Goal: Check status

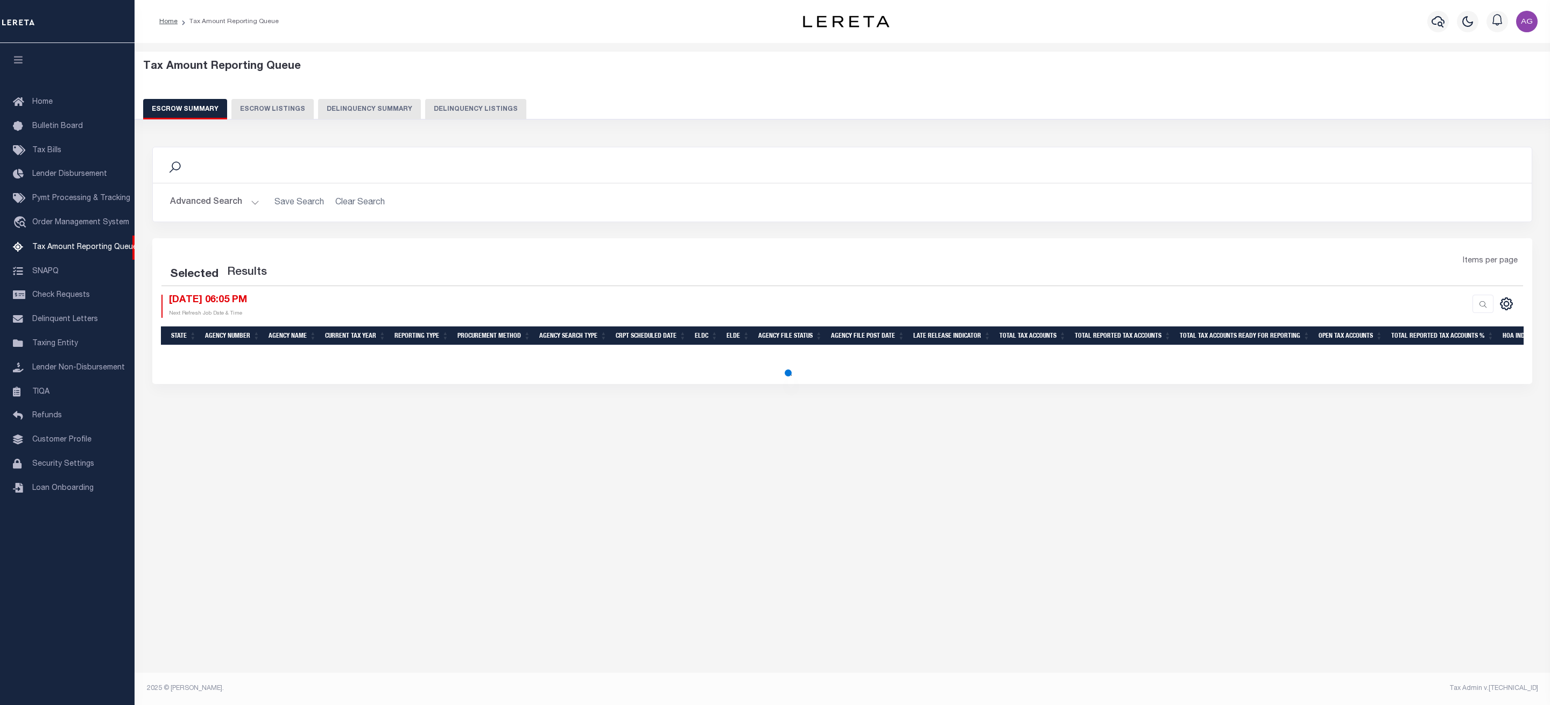
click at [352, 107] on button "Delinquency Summary" at bounding box center [369, 109] width 103 height 20
select select
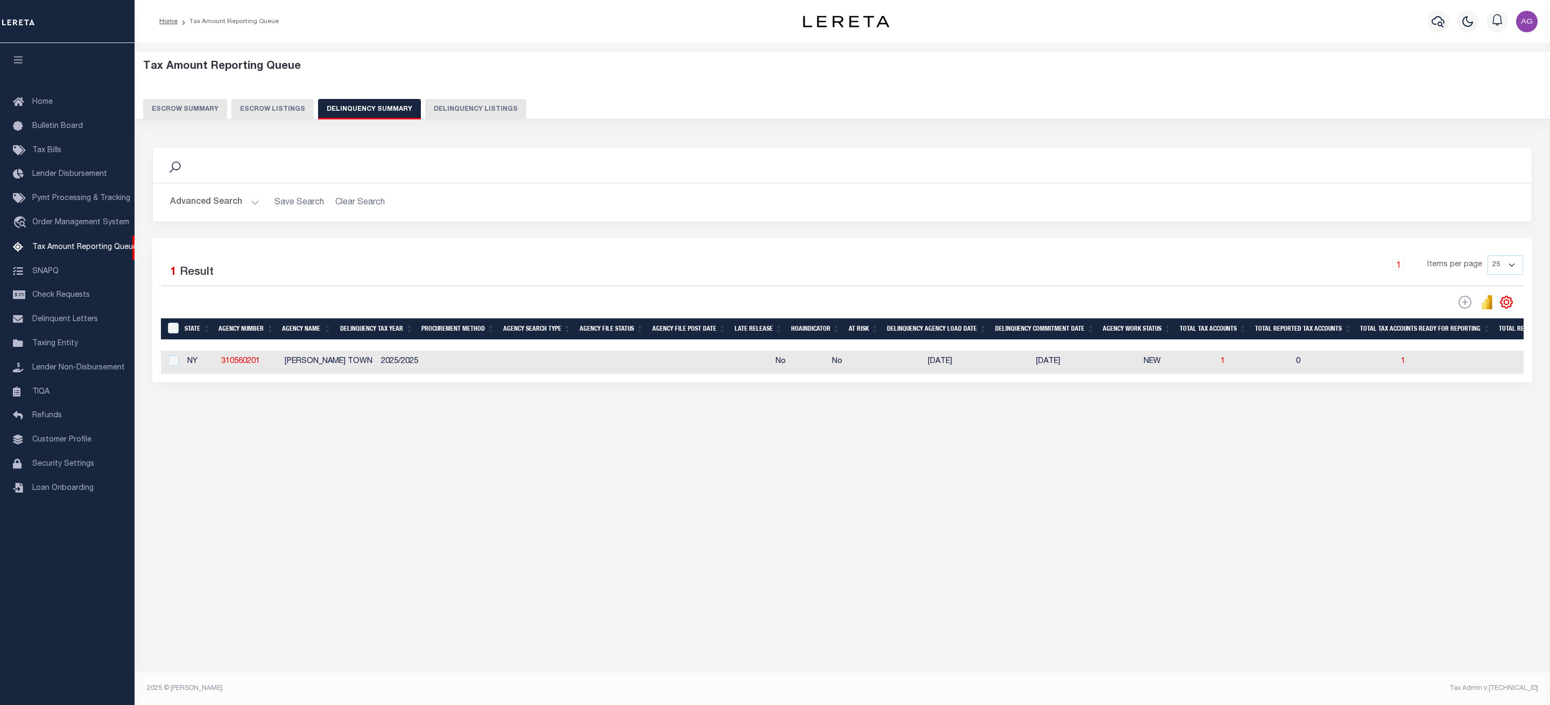
click at [224, 197] on button "Advanced Search" at bounding box center [214, 202] width 89 height 21
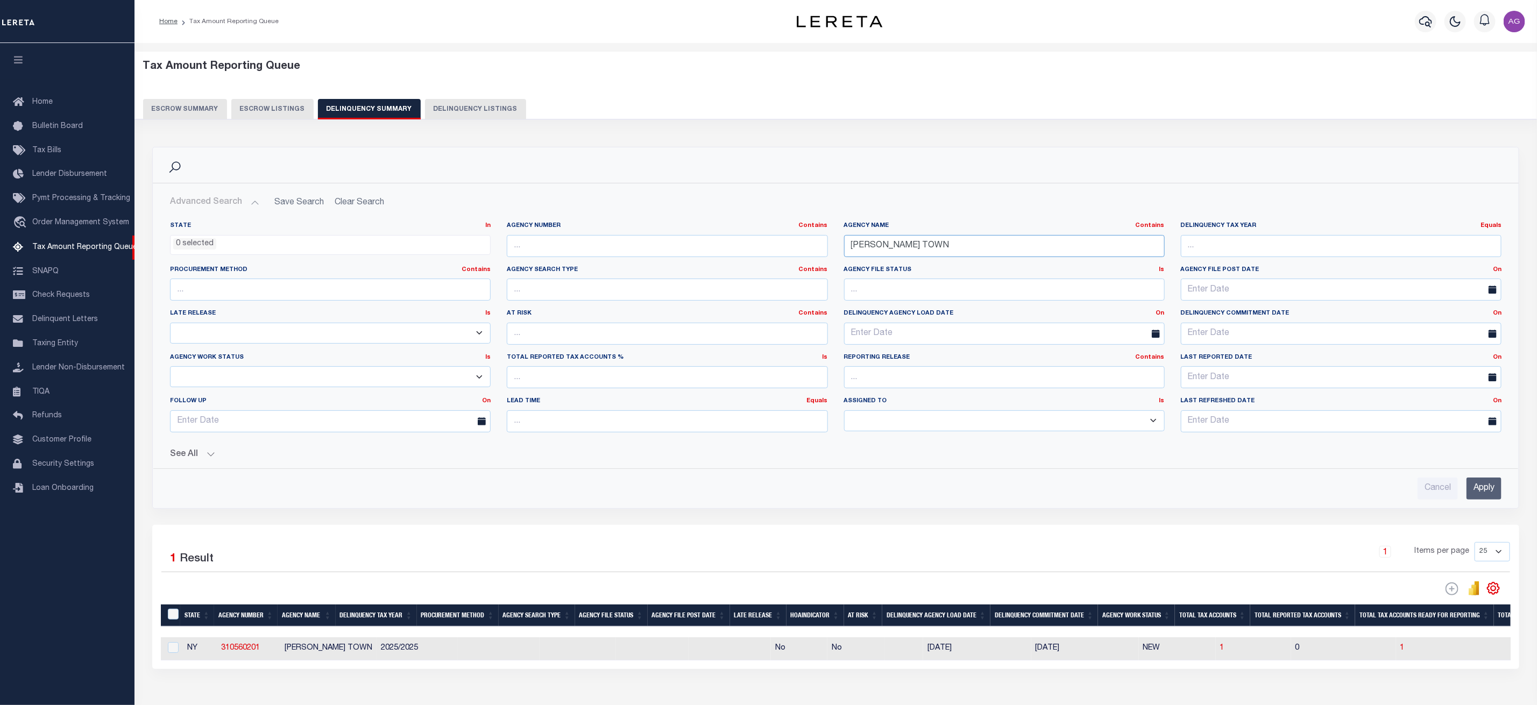
click at [917, 252] on input "[PERSON_NAME] TOWN" at bounding box center [1004, 246] width 321 height 22
paste input "030040000"
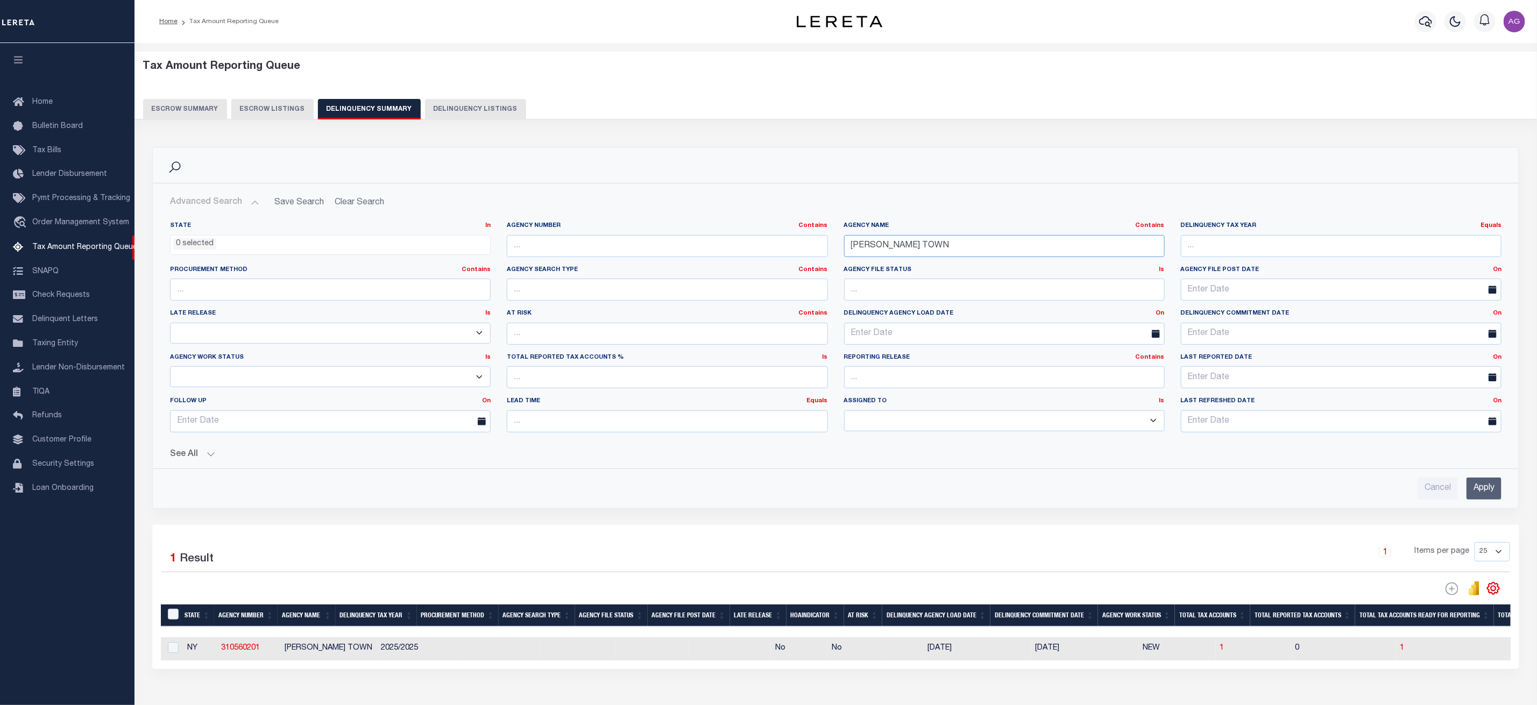
type input "030040000"
click at [891, 241] on input "030040000" at bounding box center [1004, 246] width 321 height 22
click at [707, 249] on input "text" at bounding box center [667, 246] width 321 height 22
paste input "030040000"
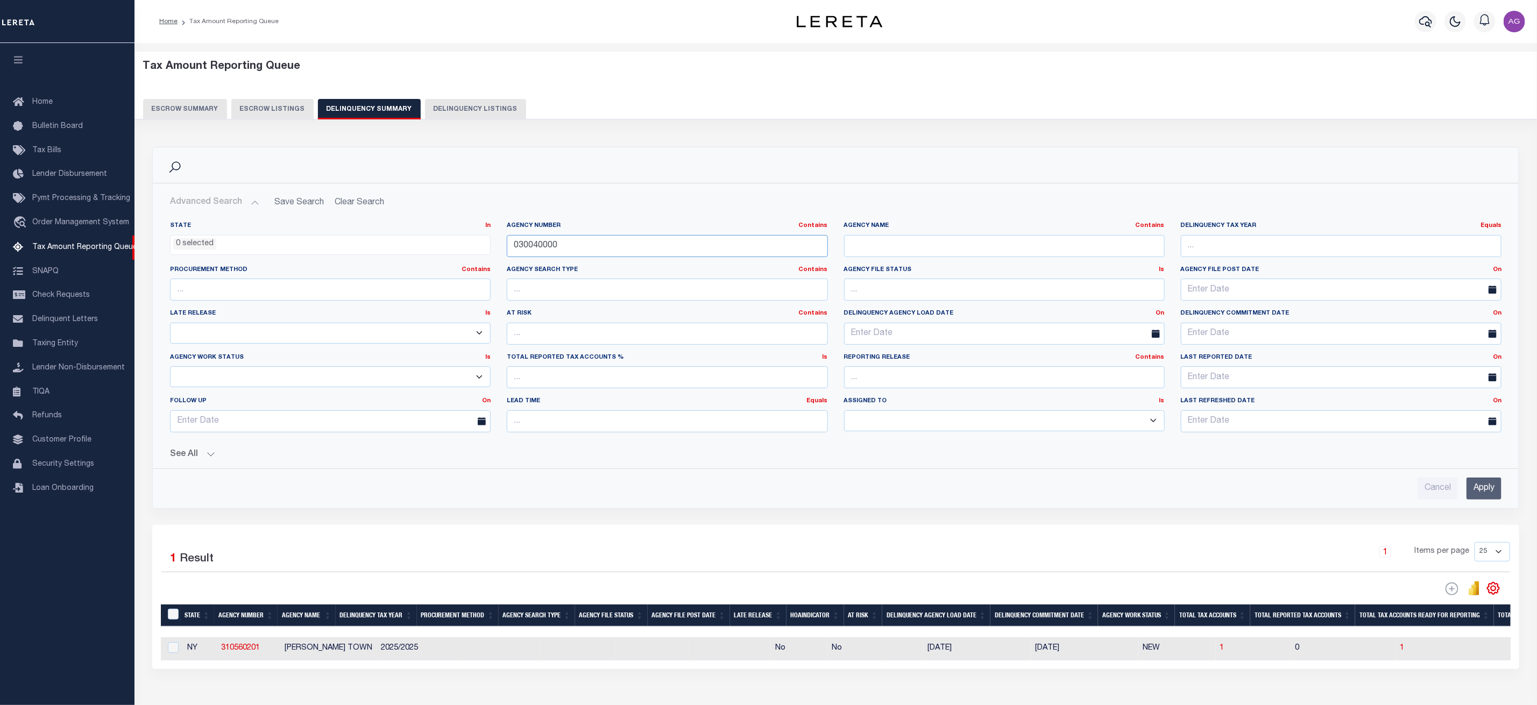
type input "030040000"
click at [893, 254] on input "text" at bounding box center [1004, 246] width 321 height 22
click at [1491, 486] on input "Apply" at bounding box center [1484, 489] width 35 height 22
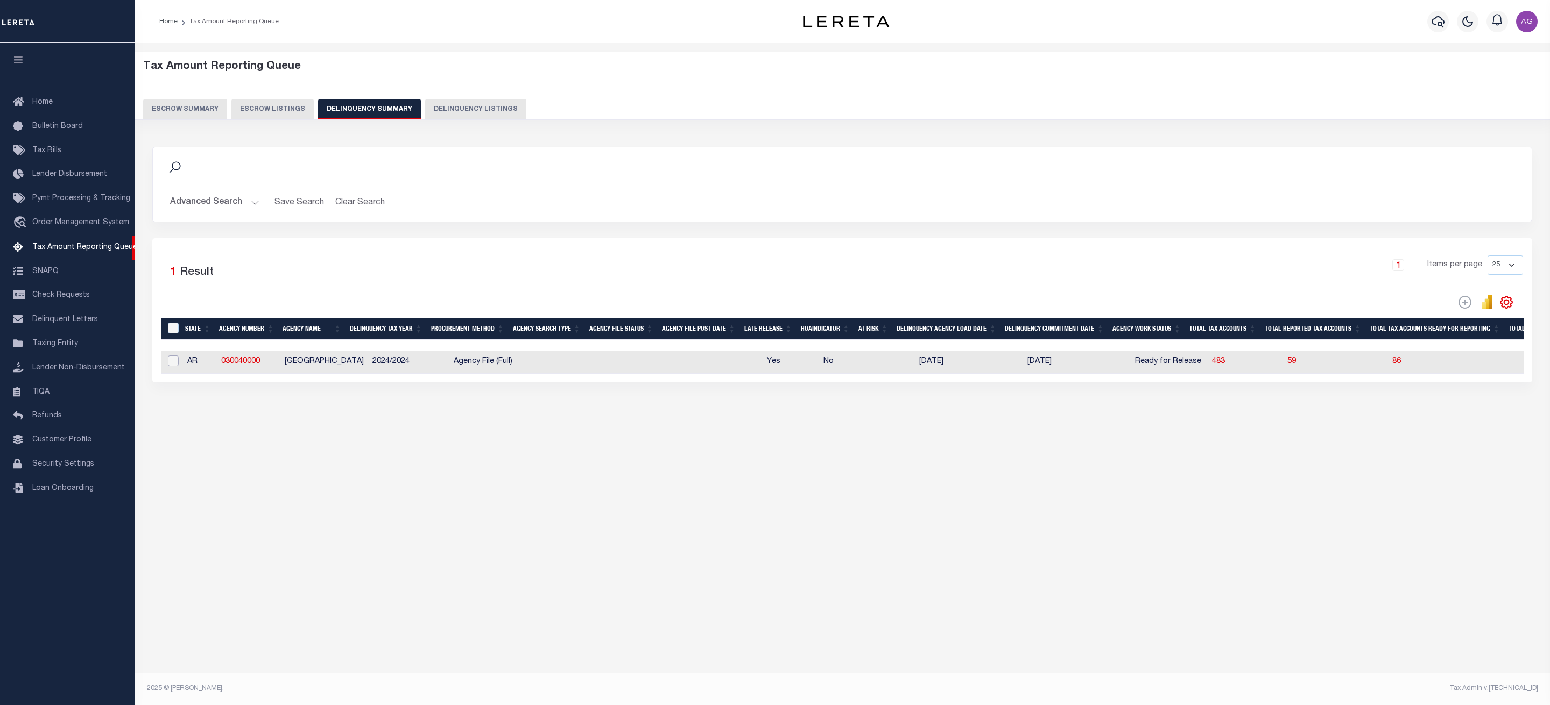
click at [171, 365] on input "checkbox" at bounding box center [173, 361] width 11 height 11
checkbox input "true"
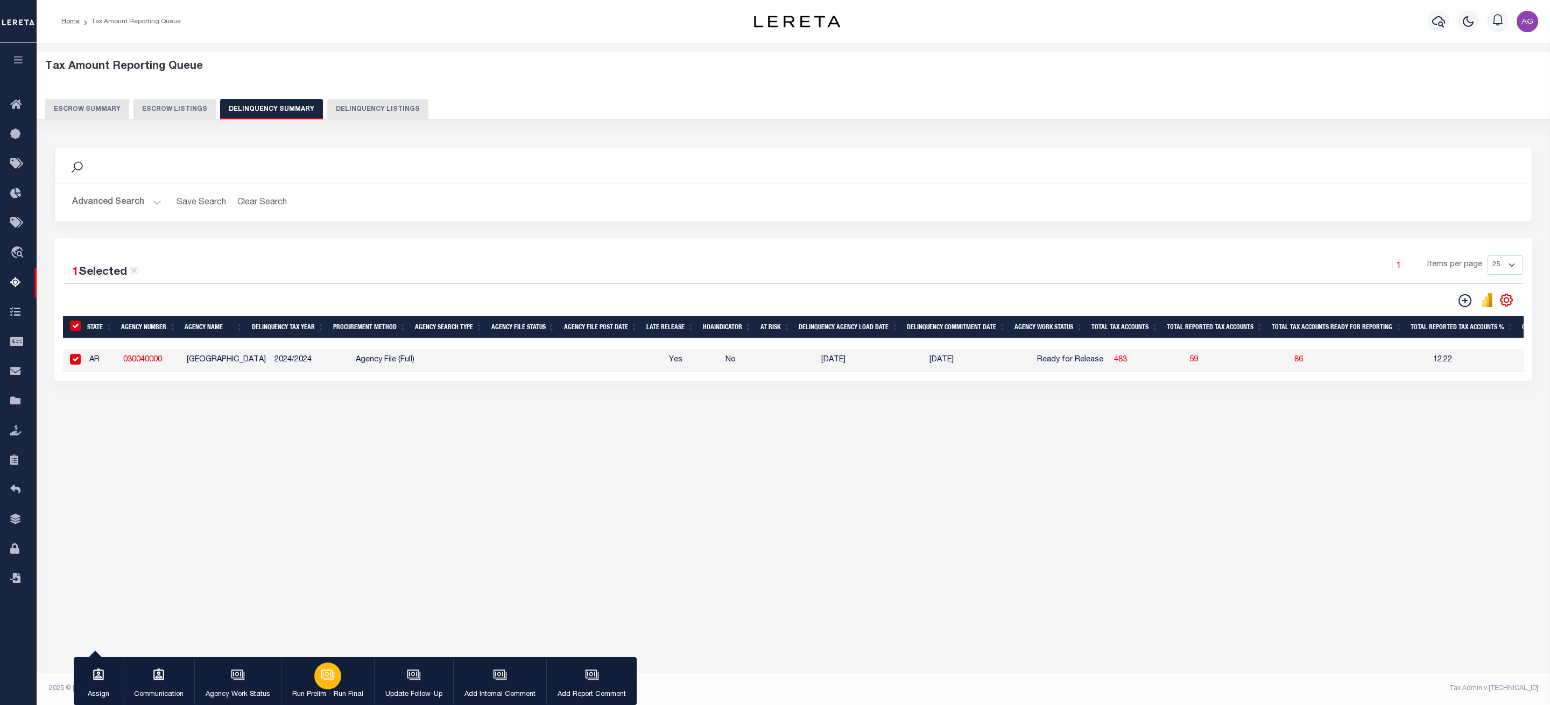
click at [323, 670] on icon "button" at bounding box center [326, 674] width 11 height 9
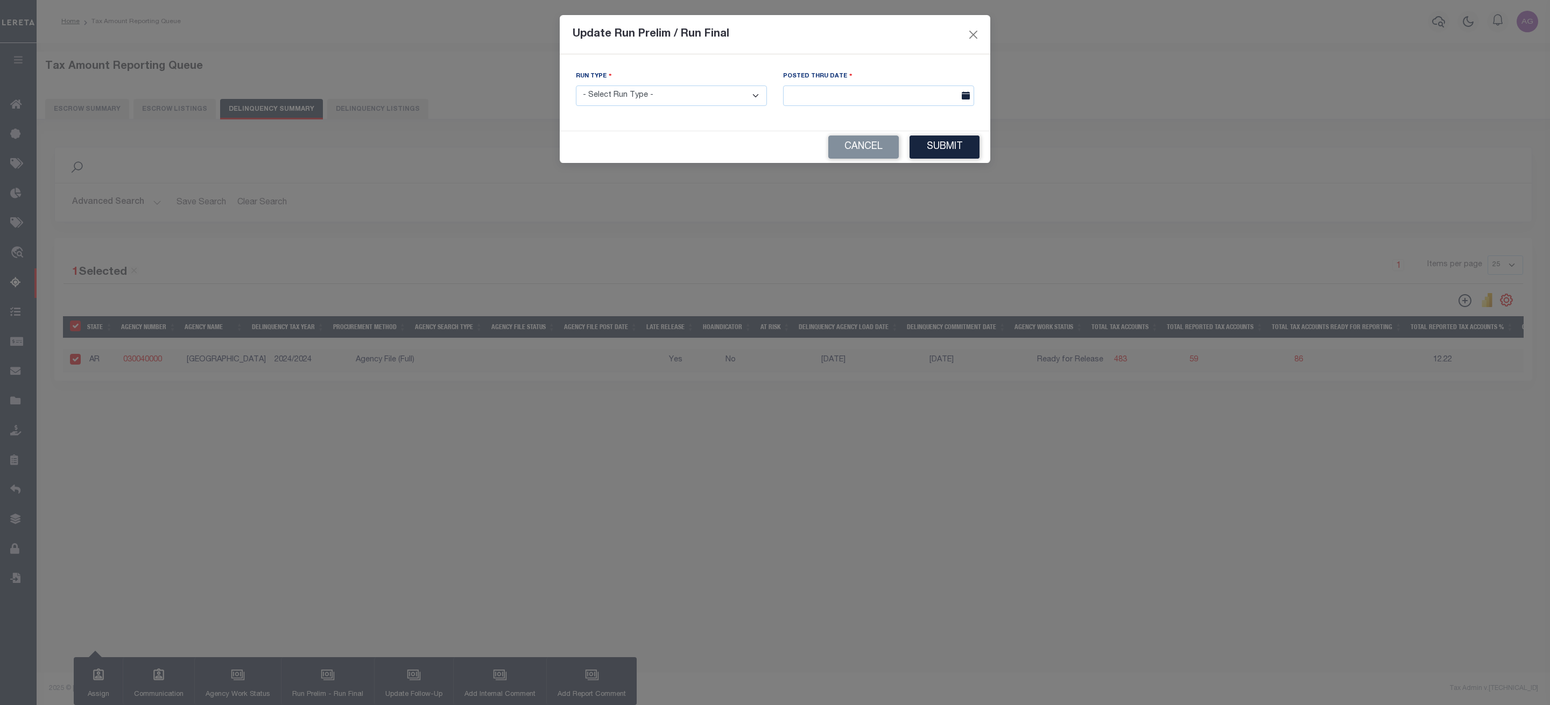
click at [651, 96] on select "- Select Run Type - Prelim Run Final Run" at bounding box center [671, 96] width 191 height 21
select select "P"
click at [576, 86] on select "- Select Run Type - Prelim Run Final Run" at bounding box center [671, 96] width 191 height 21
click at [815, 104] on input "text" at bounding box center [878, 96] width 191 height 21
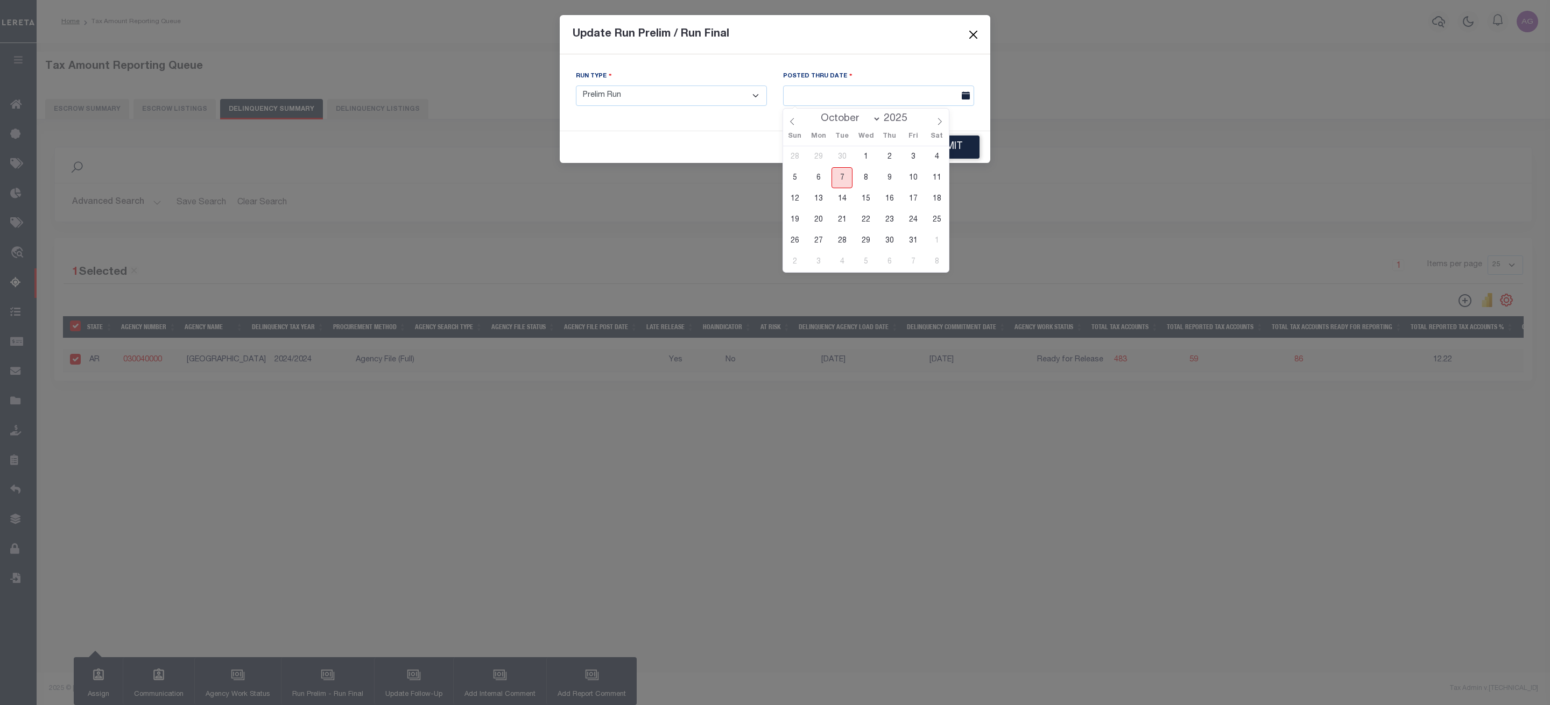
click at [842, 181] on span "7" at bounding box center [841, 177] width 21 height 21
type input "[DATE]"
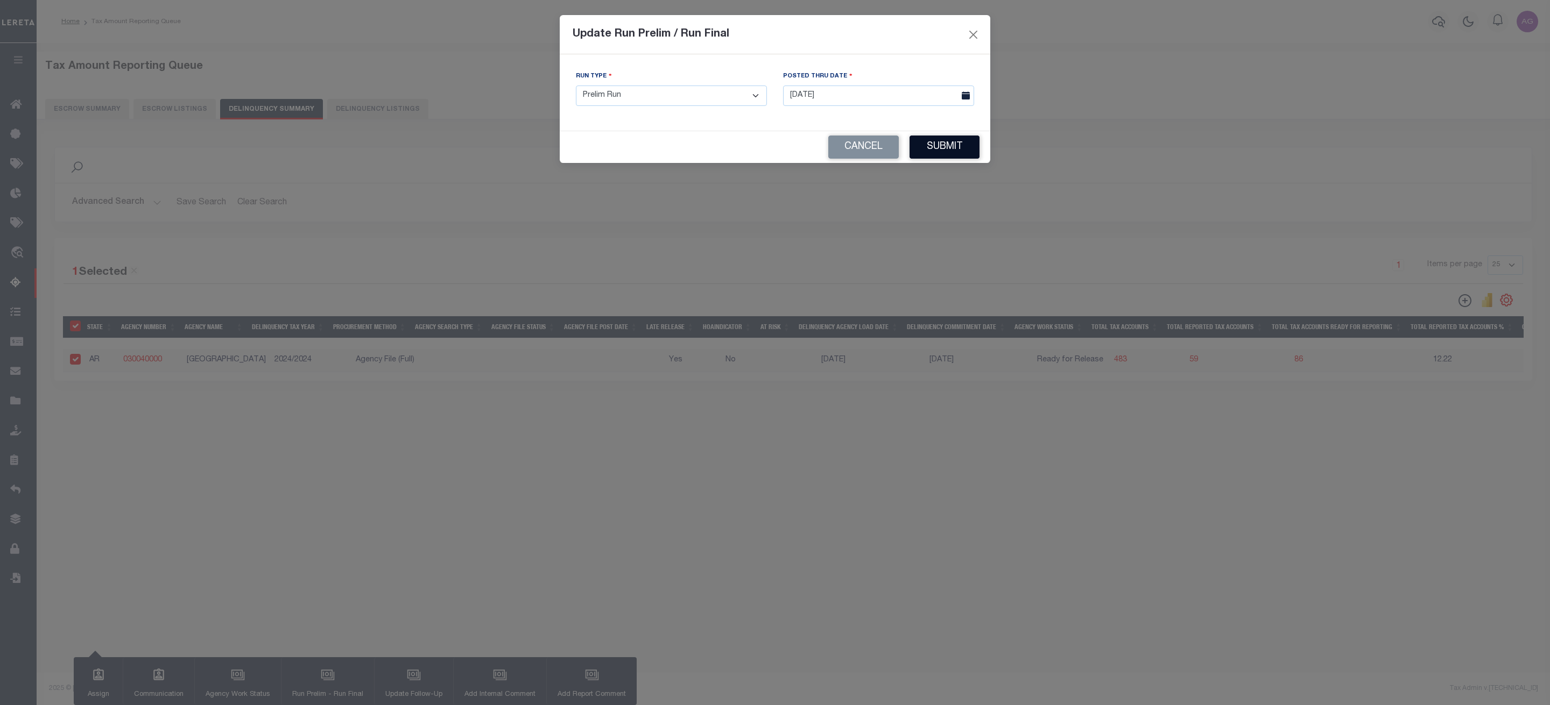
click at [954, 143] on button "Submit" at bounding box center [944, 147] width 70 height 23
